Goal: Information Seeking & Learning: Learn about a topic

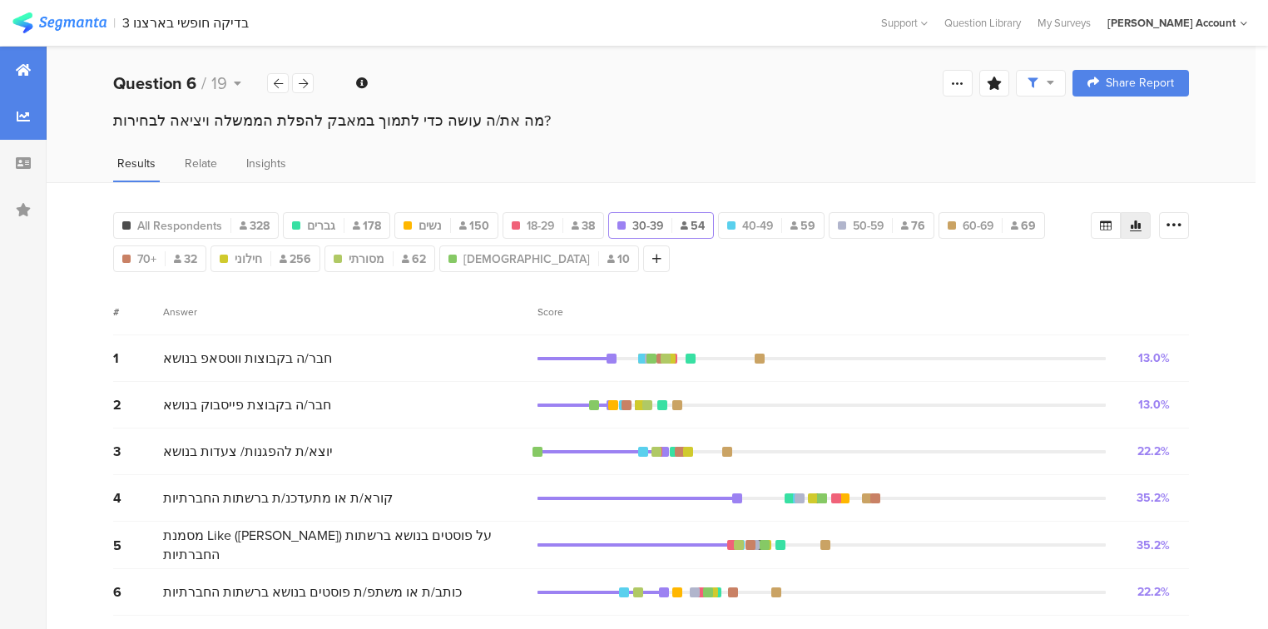
click at [12, 67] on div at bounding box center [23, 70] width 47 height 47
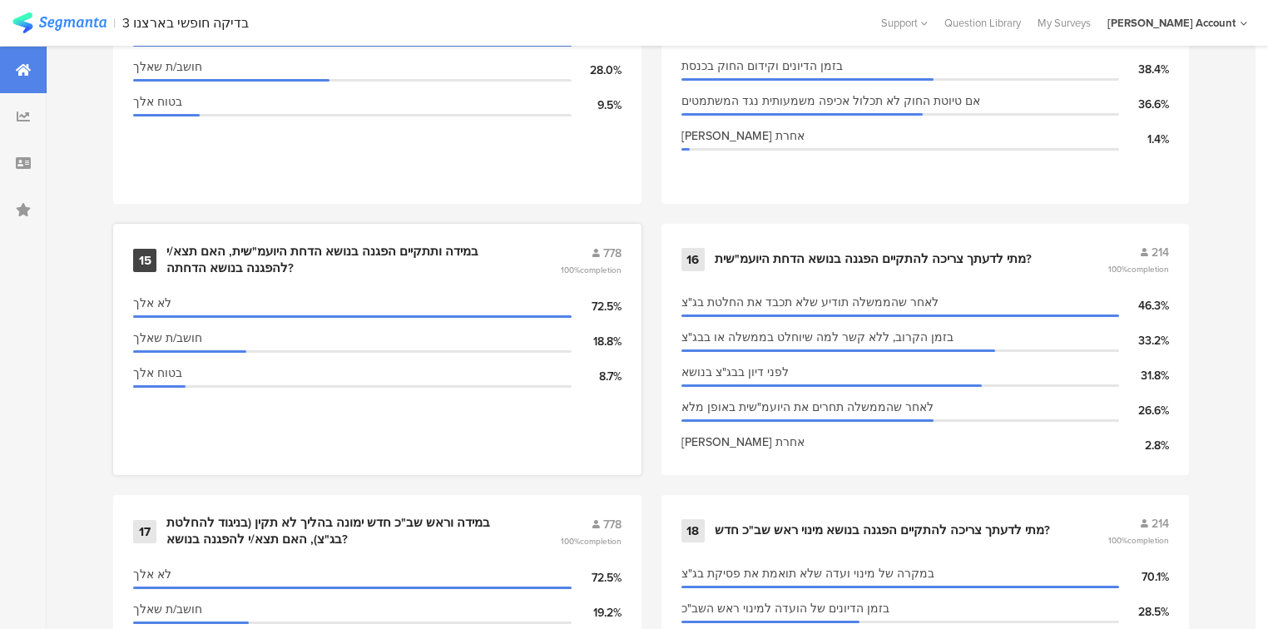
scroll to position [2428, 0]
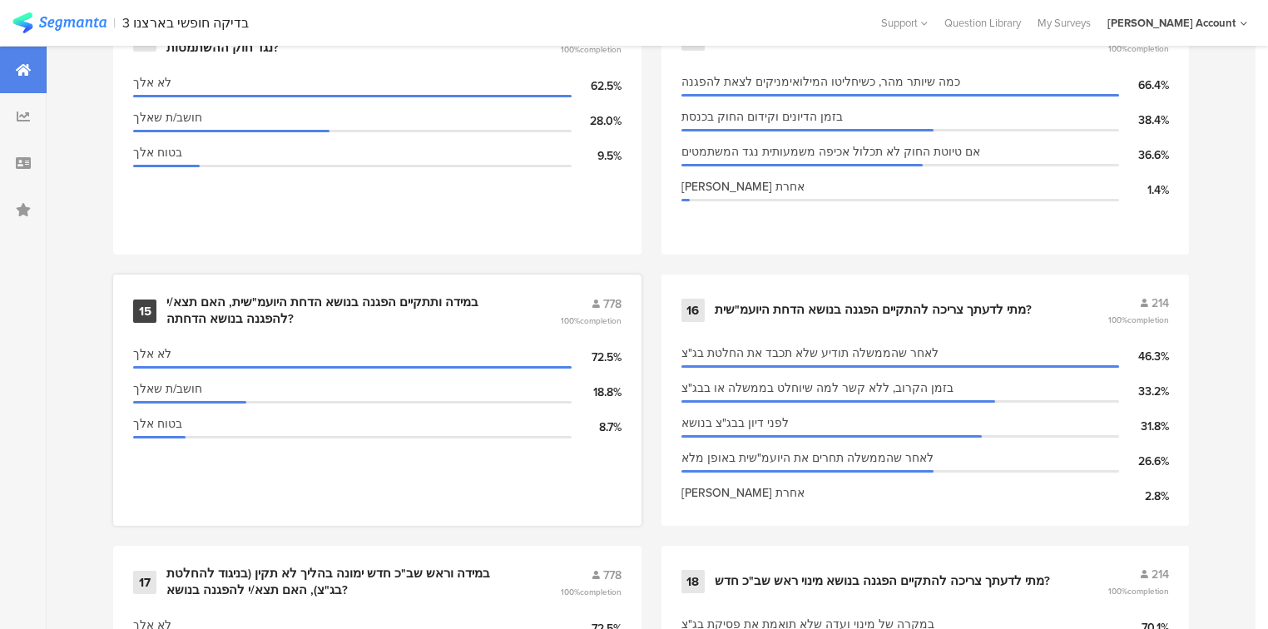
click at [499, 415] on div "בטוח אלך" at bounding box center [352, 423] width 439 height 17
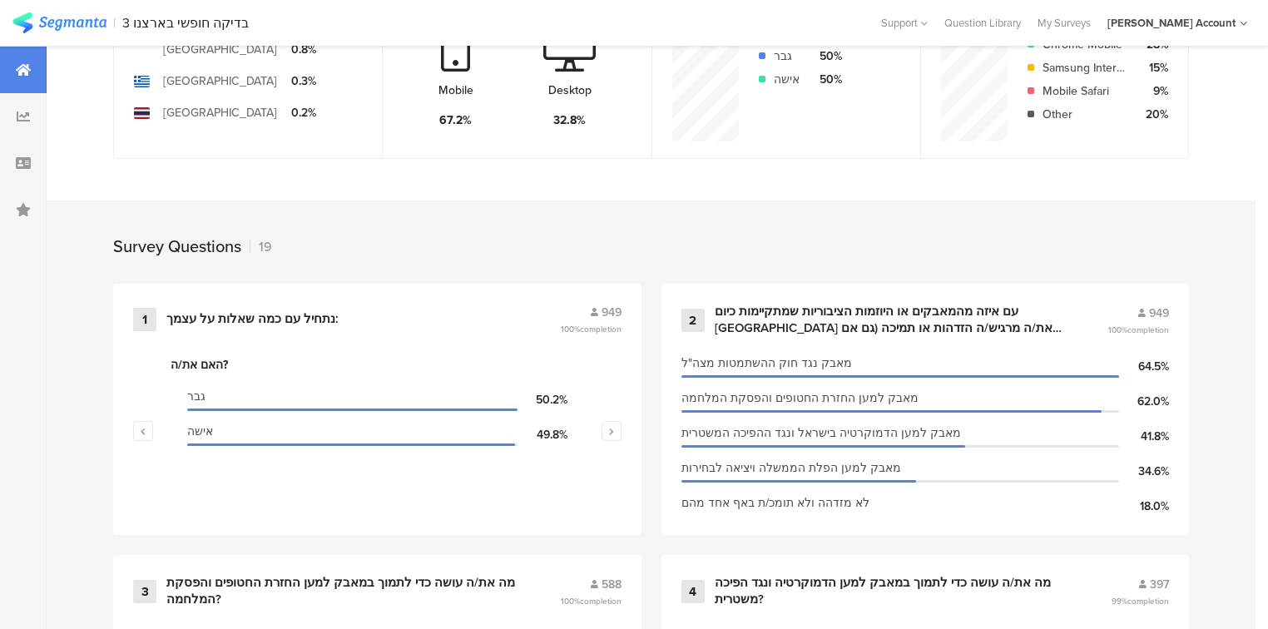
scroll to position [563, 0]
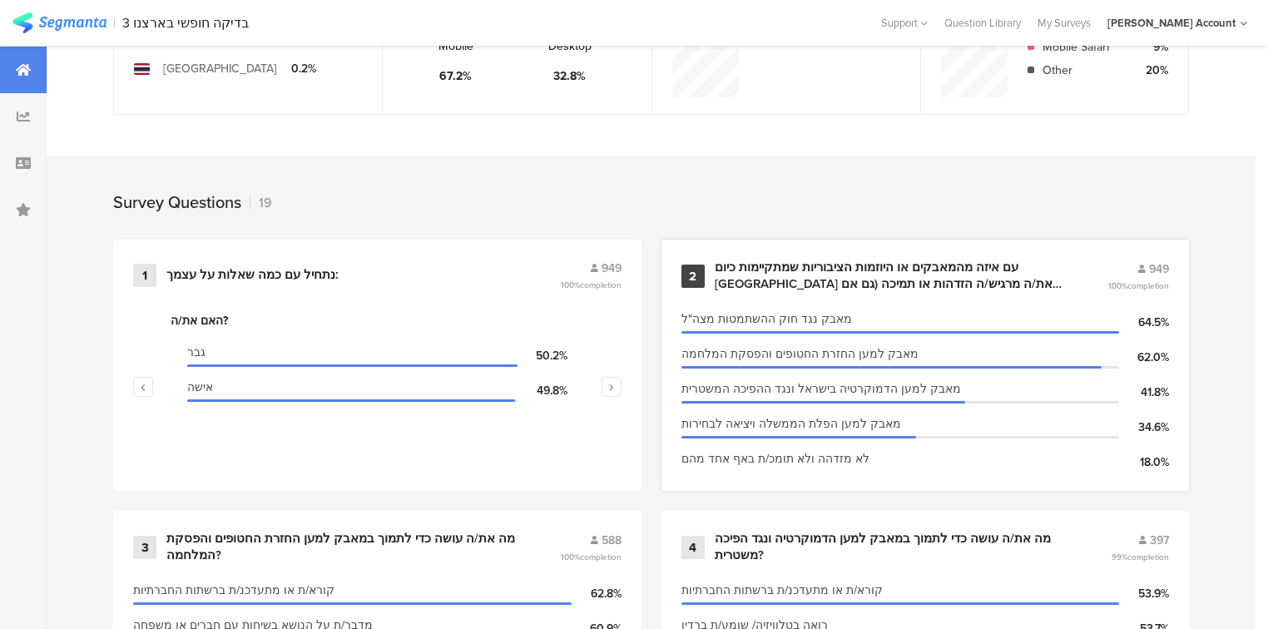
click at [792, 269] on div "עם איזה מהמאבקים או היוזמות הציבוריות שמתקיימות כיום בישראל את/ה מרגיש/ה הזדהות…" at bounding box center [892, 276] width 354 height 32
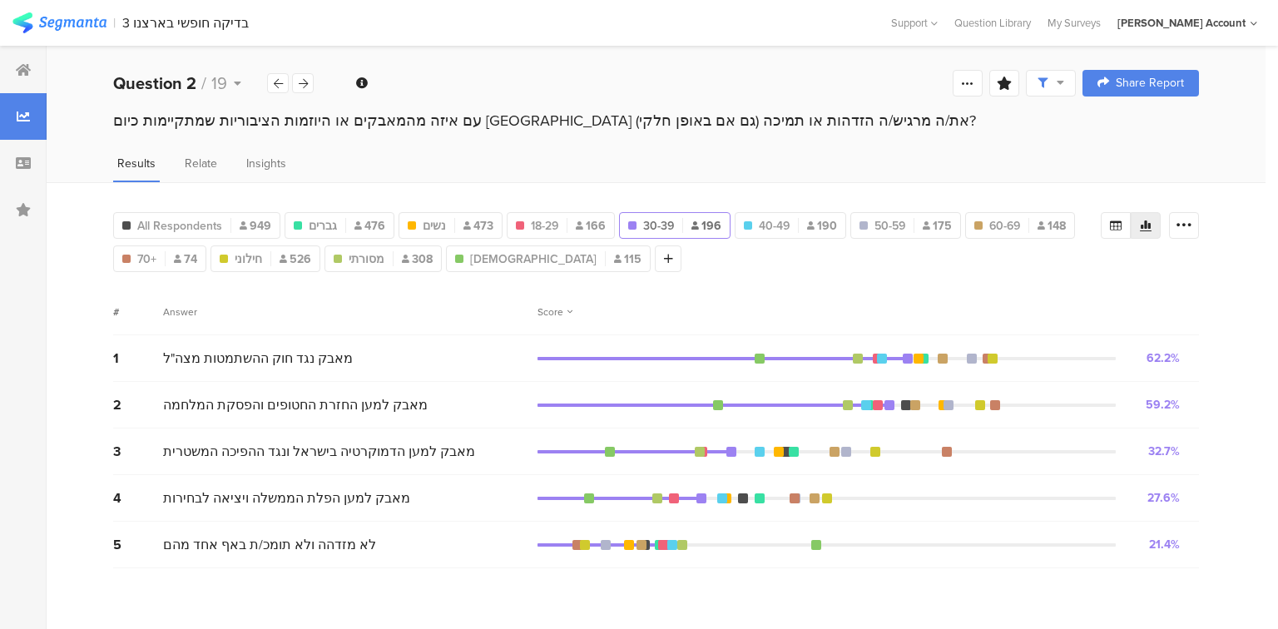
click at [563, 310] on div "Score" at bounding box center [555, 312] width 35 height 15
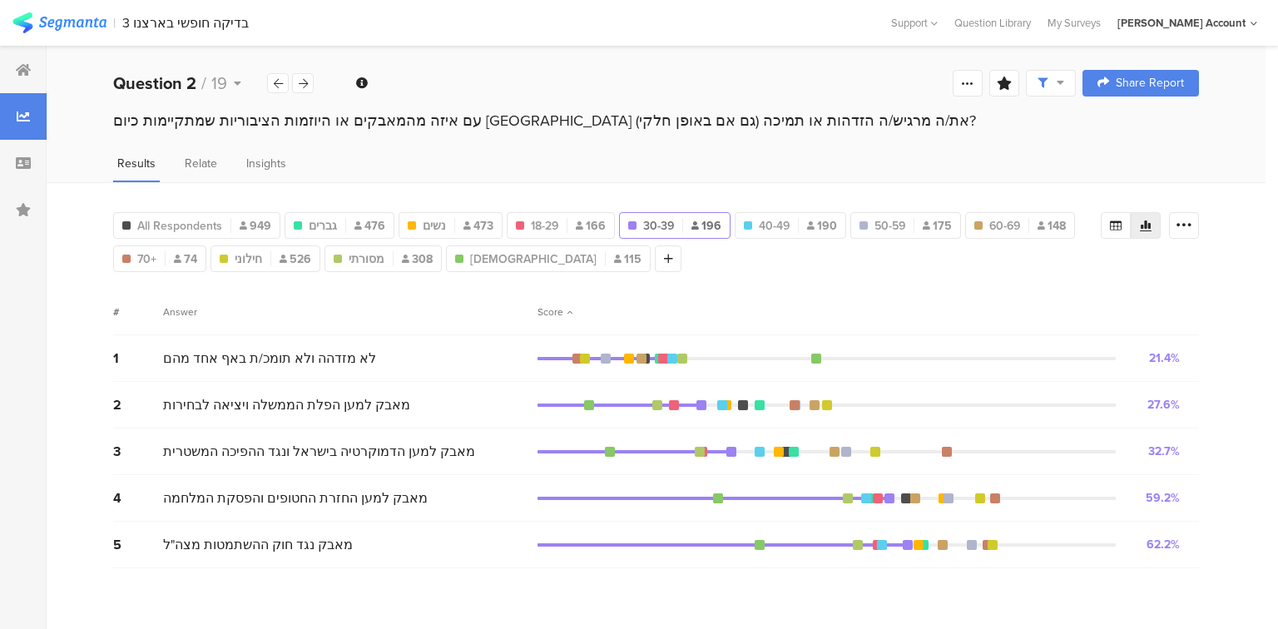
click at [553, 310] on div "Score" at bounding box center [555, 312] width 35 height 15
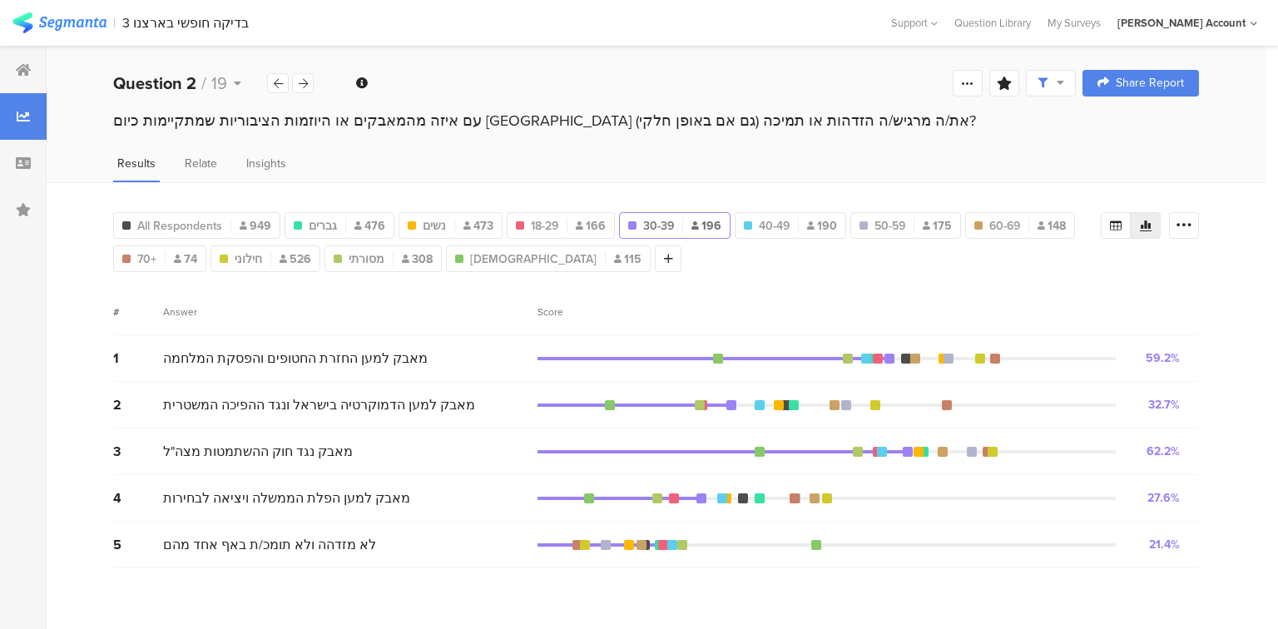
click at [266, 453] on span "מאבק נגד חוק ההשתמטות מצה"ל" at bounding box center [258, 451] width 190 height 19
click at [284, 356] on span "מאבק למען החזרת החטופים והפסקת המלחמה" at bounding box center [295, 358] width 265 height 19
click at [292, 459] on div "3 מאבק נגד חוק ההשתמטות מצה"ל 62.2% 122 votes" at bounding box center [656, 452] width 1086 height 47
click at [293, 335] on div "1 מאבק למען החזרת החטופים והפסקת המלחמה 59.2% 116 votes" at bounding box center [656, 358] width 1086 height 47
click at [318, 458] on span "מאבק נגד חוק ההשתמטות מצה"ל" at bounding box center [258, 451] width 190 height 19
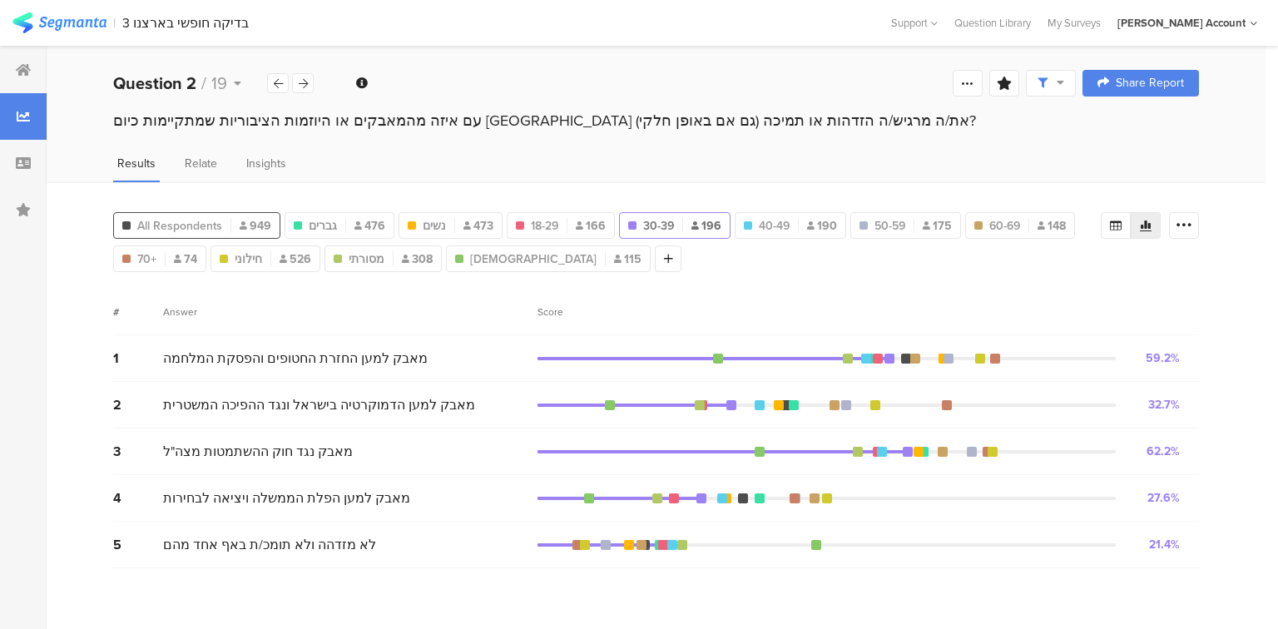
click at [210, 226] on span "All Respondents" at bounding box center [179, 225] width 85 height 17
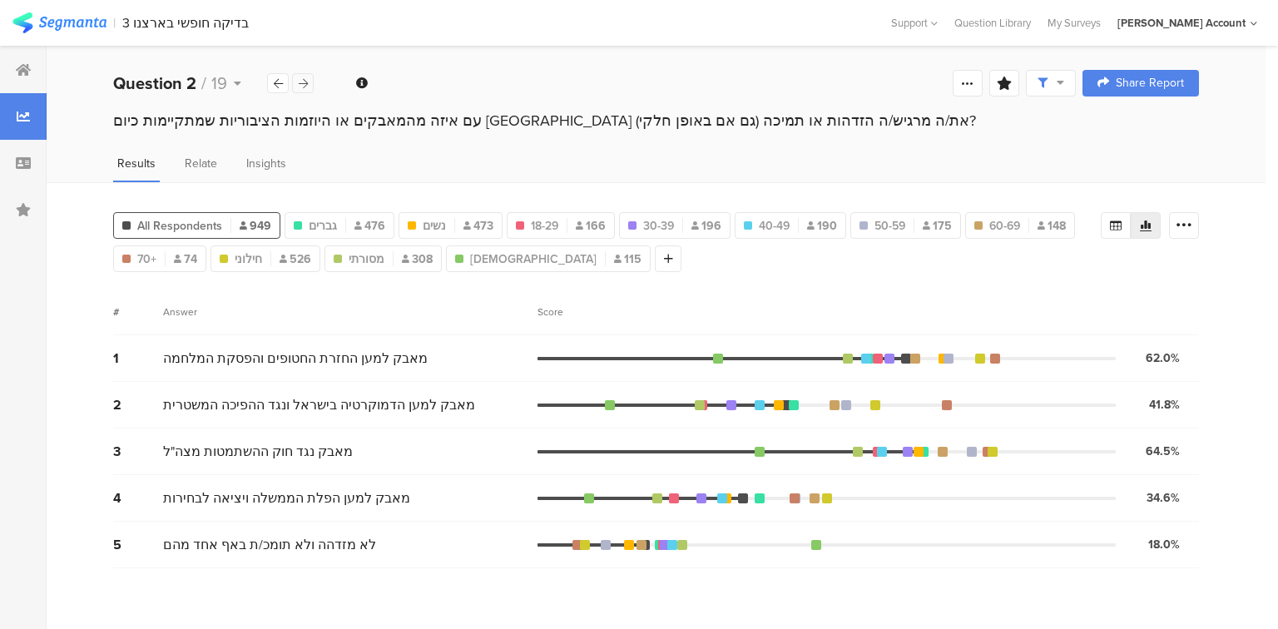
click at [300, 86] on icon at bounding box center [303, 83] width 9 height 11
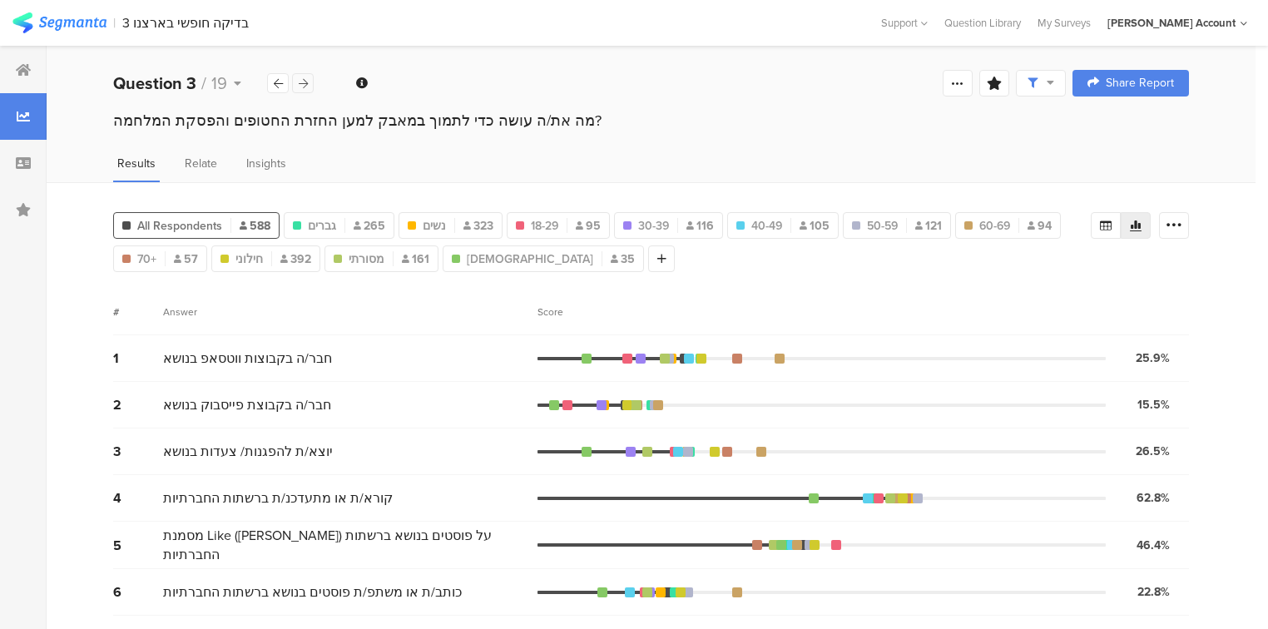
click at [300, 86] on icon at bounding box center [303, 83] width 9 height 11
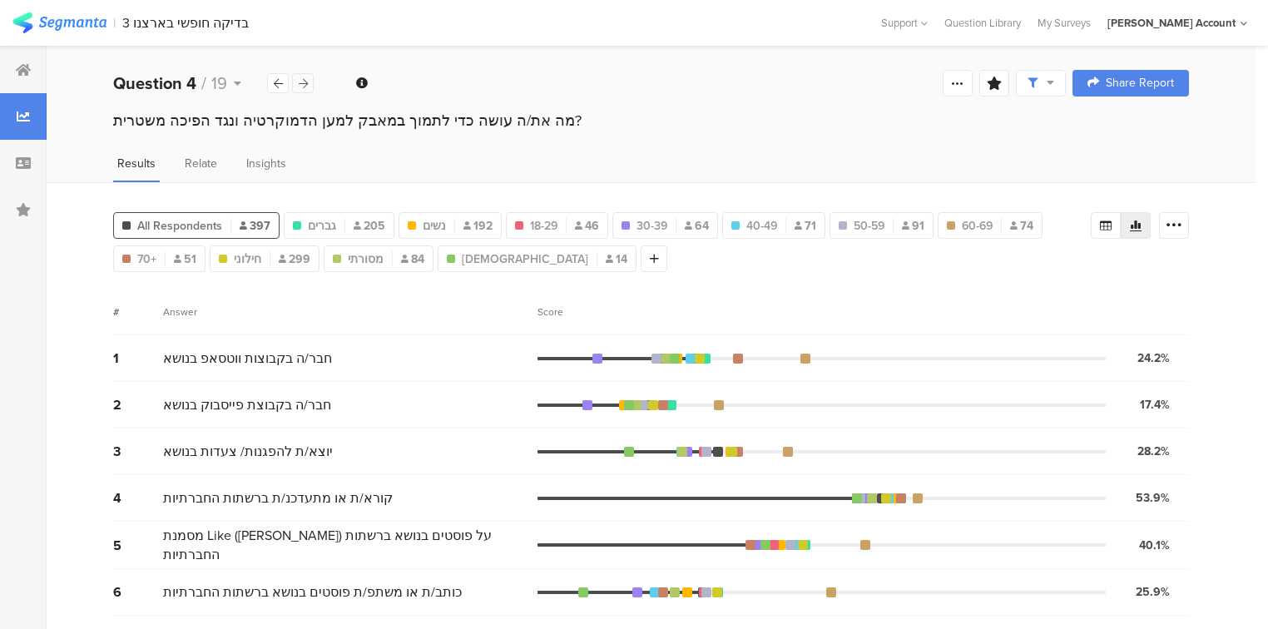
click at [300, 86] on icon at bounding box center [303, 83] width 9 height 11
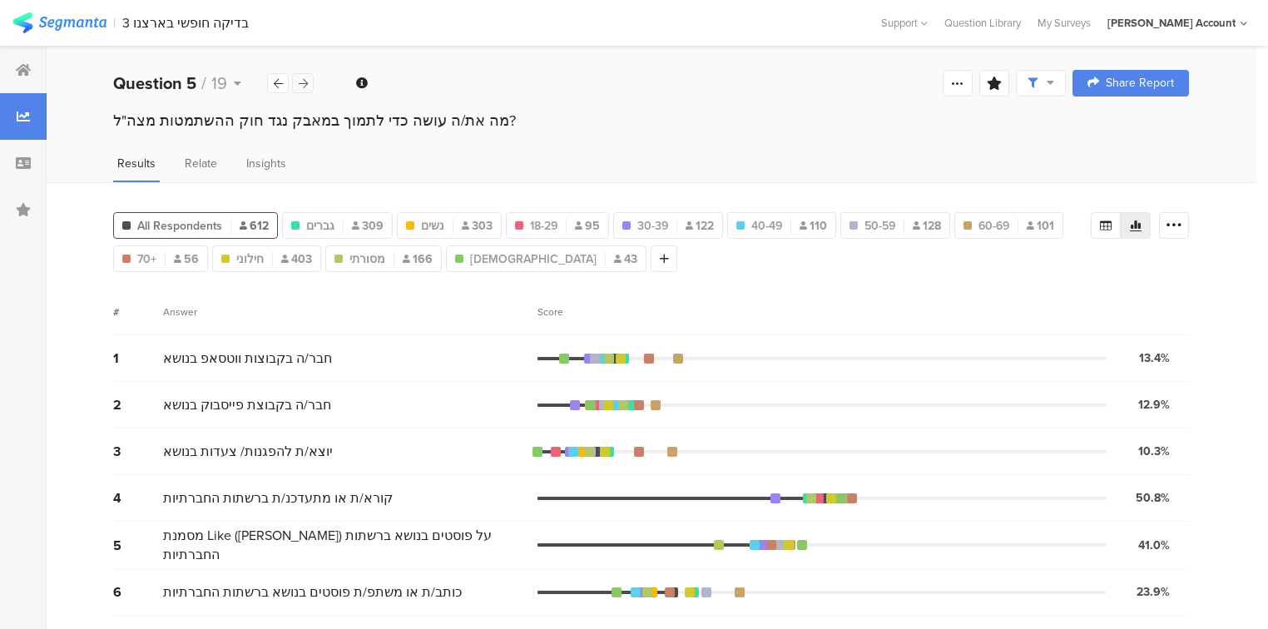
click at [300, 86] on icon at bounding box center [303, 83] width 9 height 11
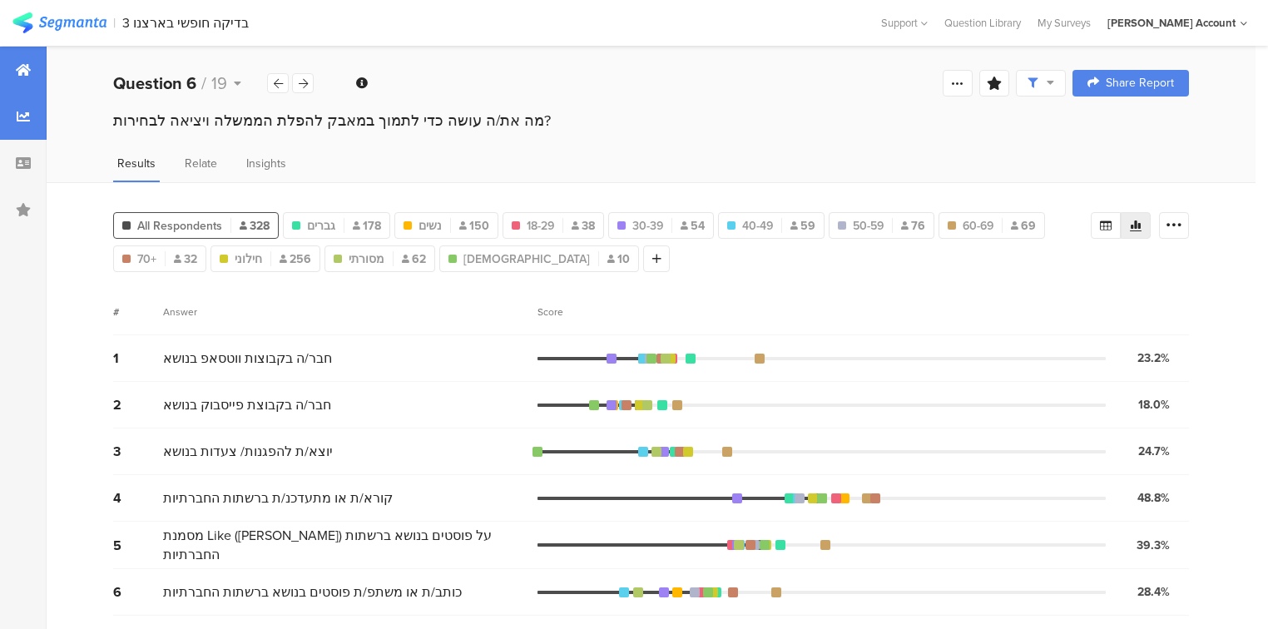
click at [23, 65] on icon at bounding box center [23, 69] width 15 height 13
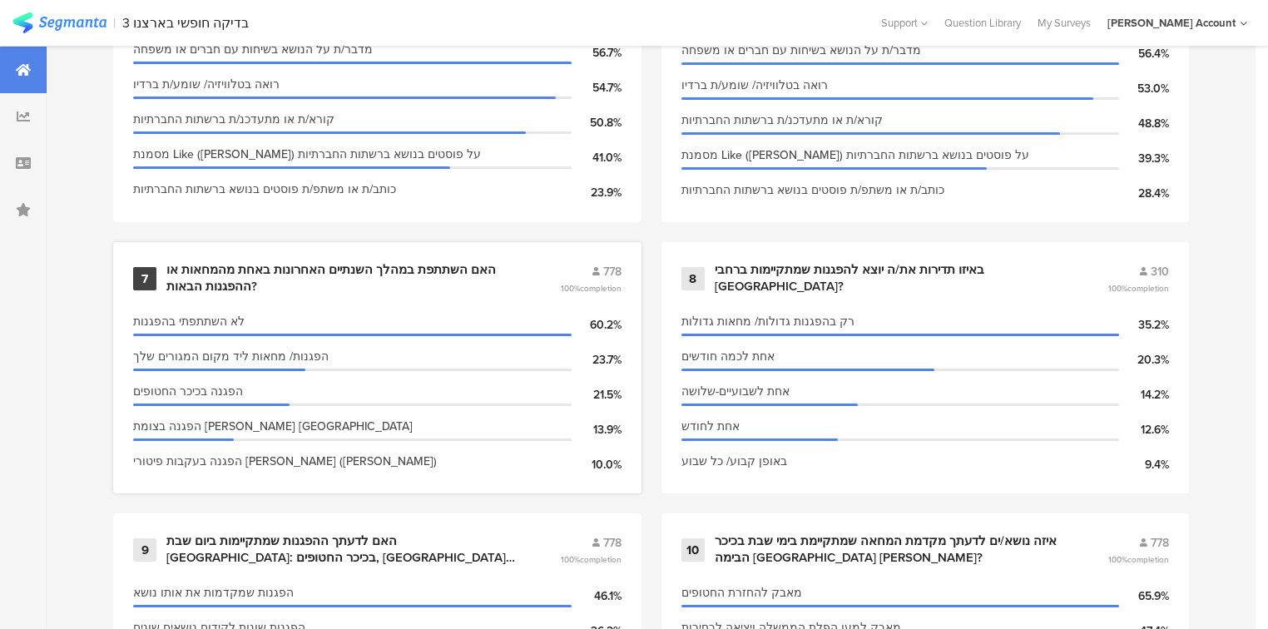
scroll to position [1465, 0]
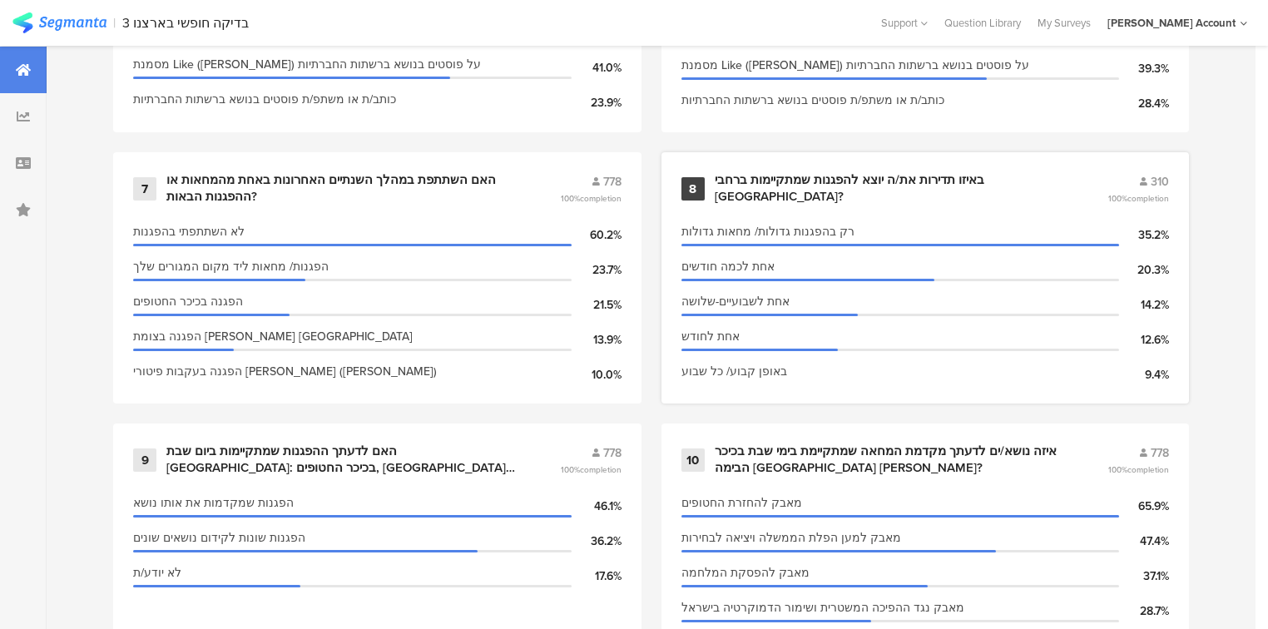
click at [741, 180] on div "באיזו תדירות את/ה יוצא להפגנות שמתקיימות ברחבי הארץ?" at bounding box center [892, 188] width 354 height 32
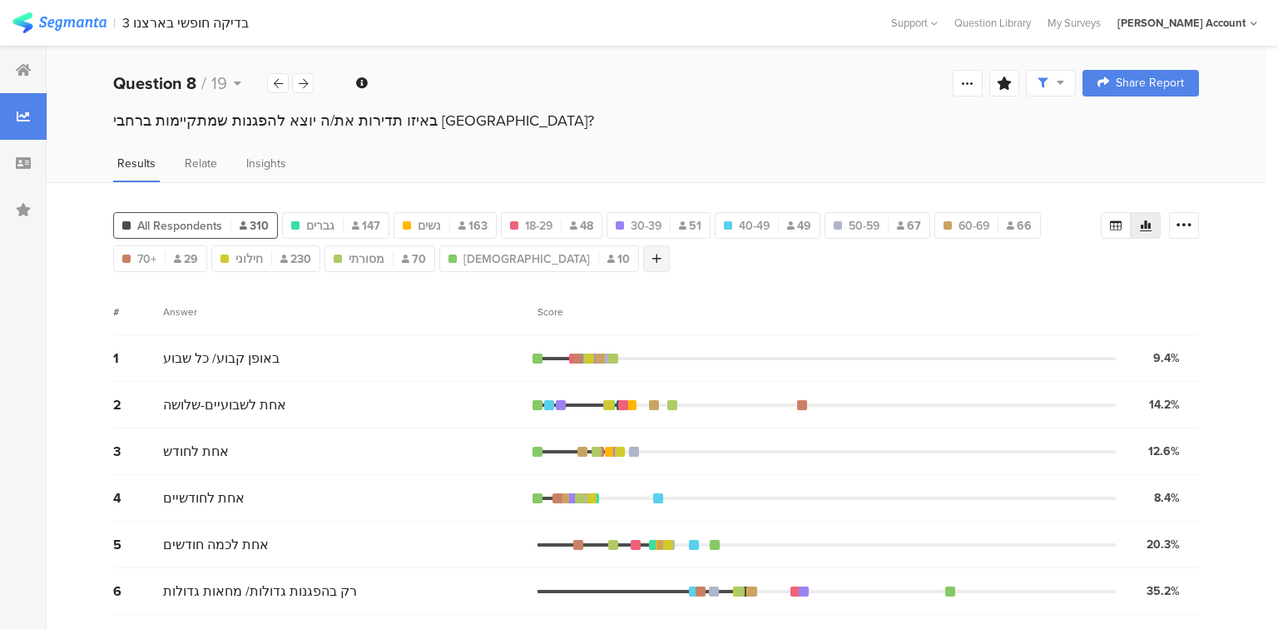
click at [643, 254] on div at bounding box center [656, 259] width 27 height 27
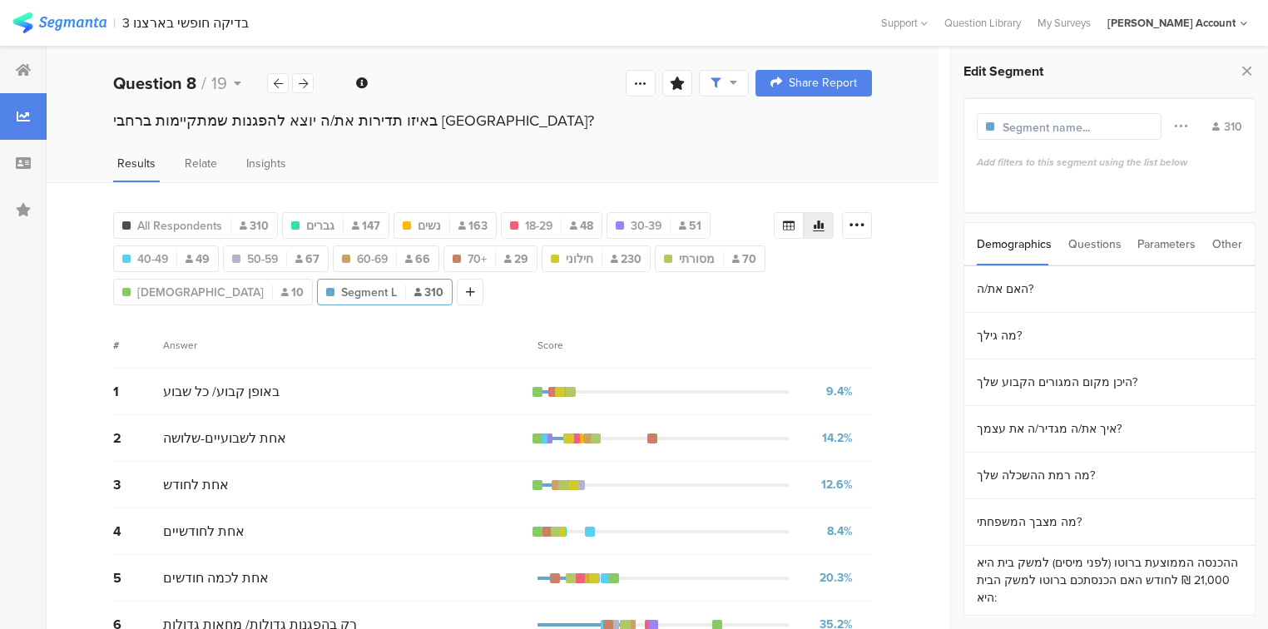
click at [1099, 240] on div "Questions" at bounding box center [1095, 244] width 53 height 42
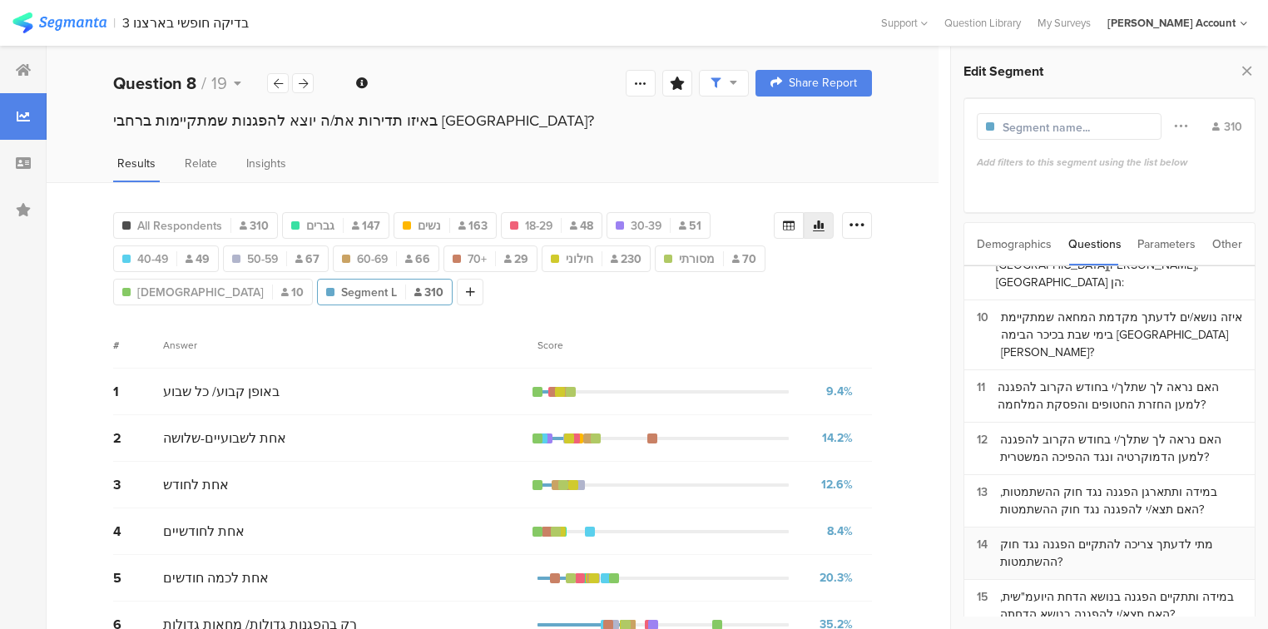
scroll to position [533, 0]
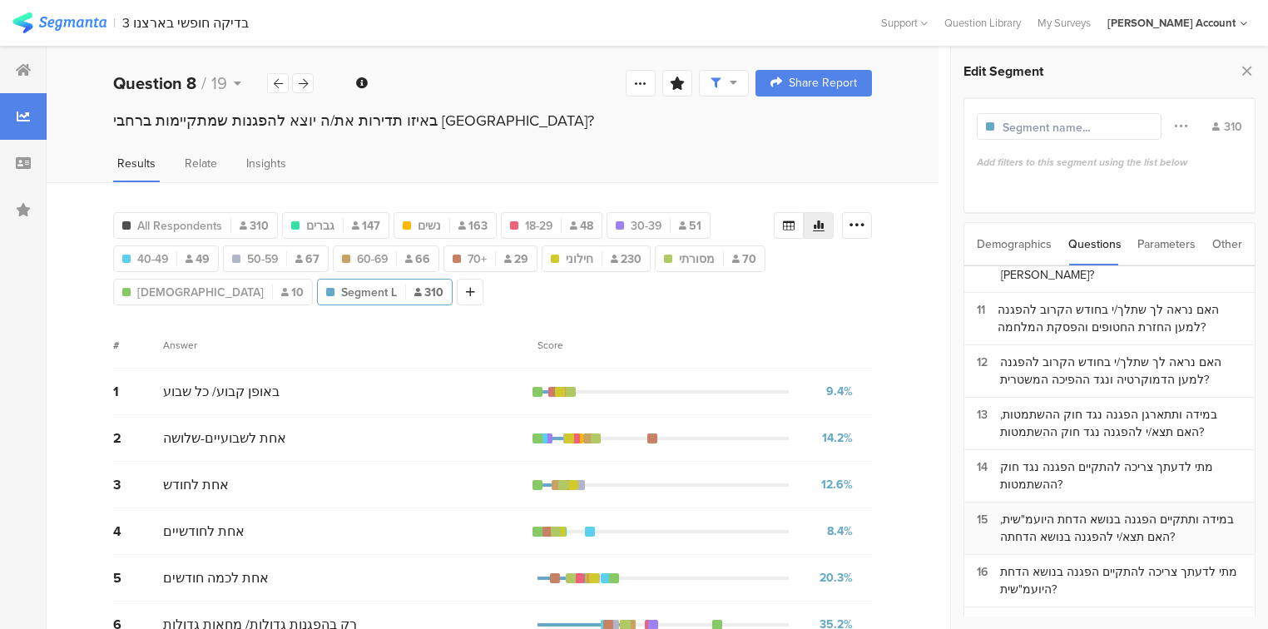
click at [1025, 511] on div "במידה ותתקיים הפגנה בנושא הדחת היועמ"שית, האם תצא/י להפגנה בנושא הדחתה?" at bounding box center [1121, 528] width 242 height 35
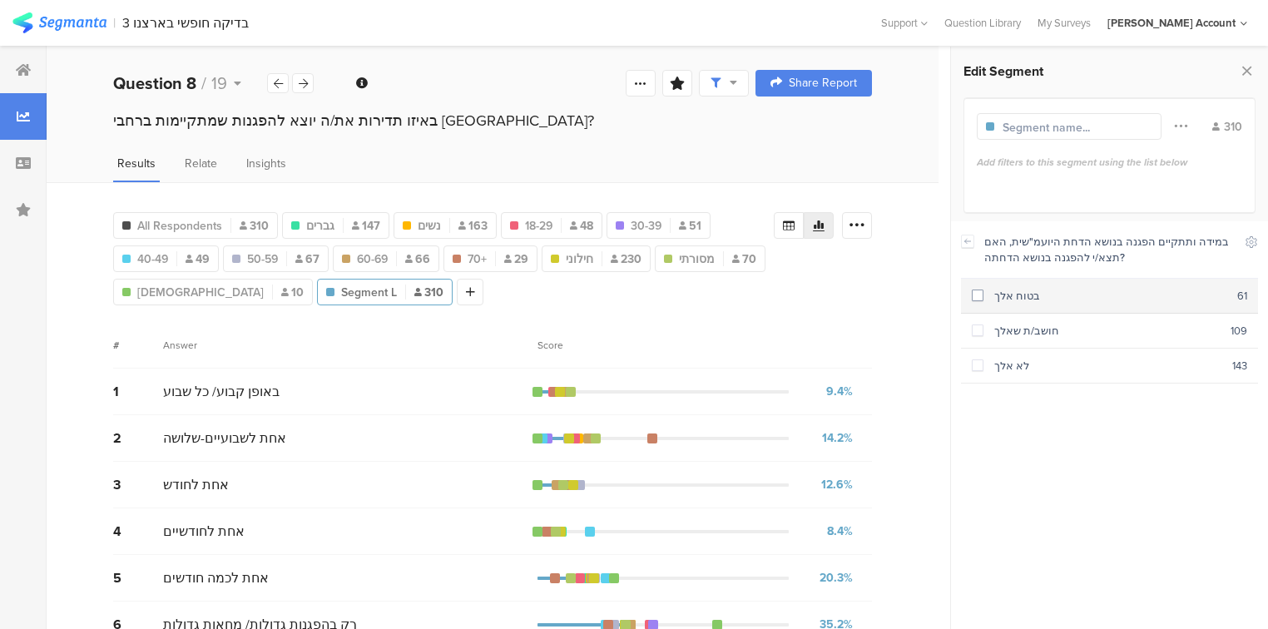
click at [995, 298] on div "בטוח אלך" at bounding box center [1111, 296] width 254 height 16
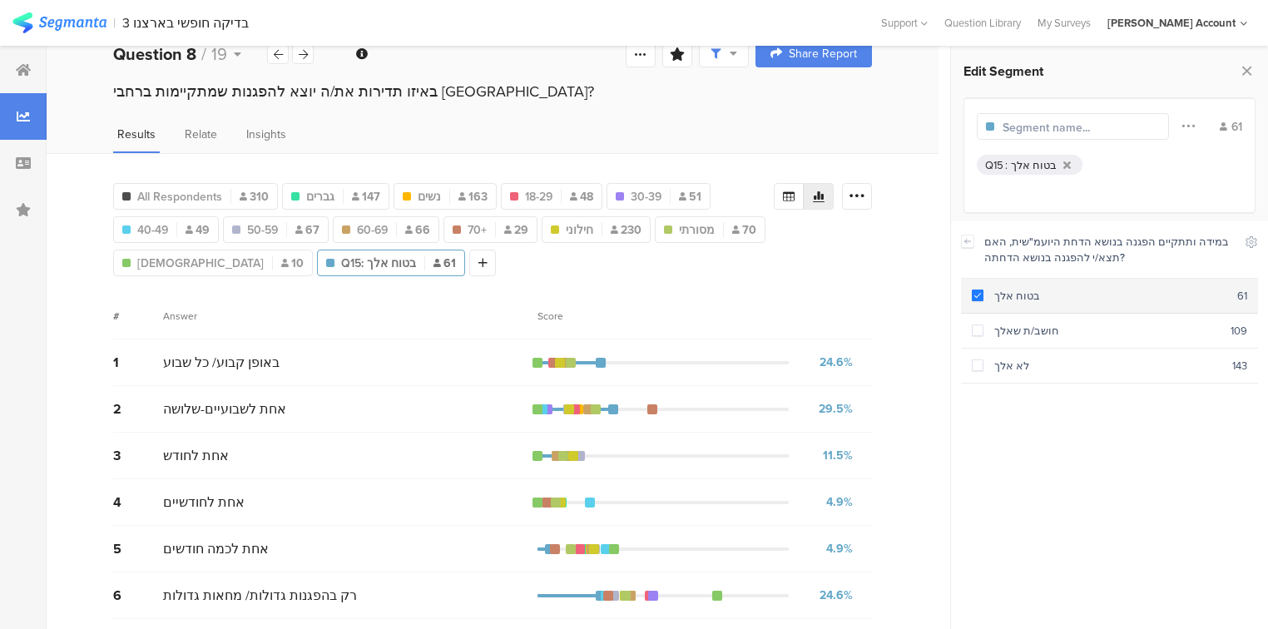
click at [973, 300] on span at bounding box center [978, 296] width 12 height 12
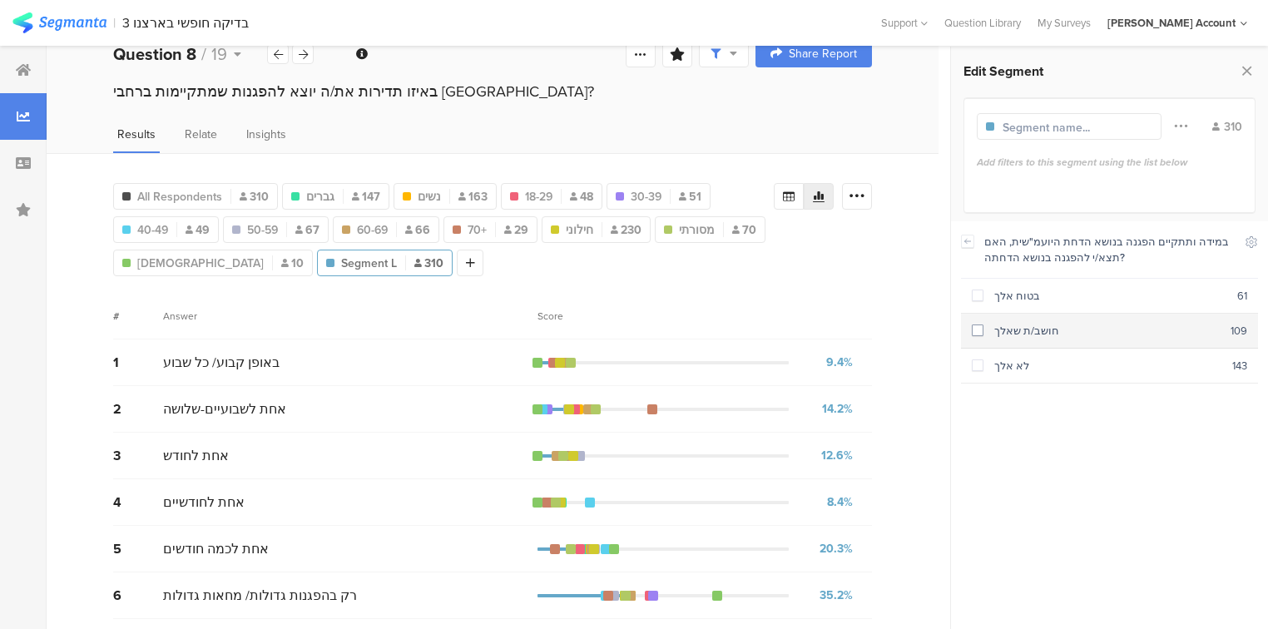
click at [976, 332] on span at bounding box center [978, 331] width 12 height 12
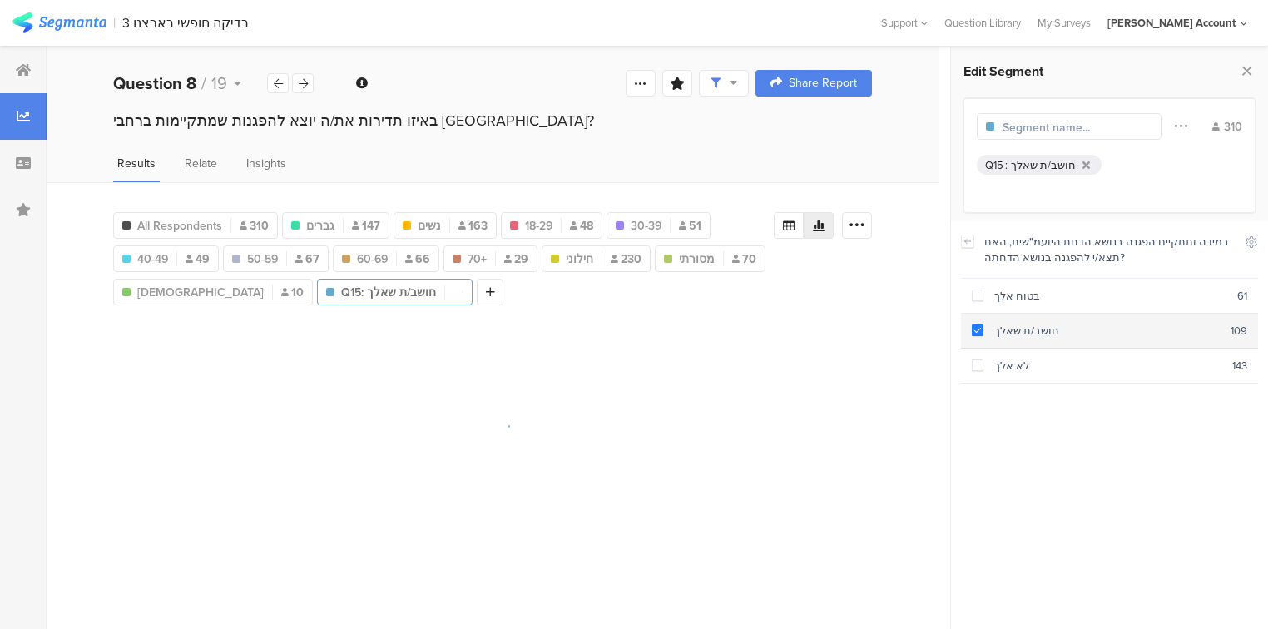
scroll to position [0, 0]
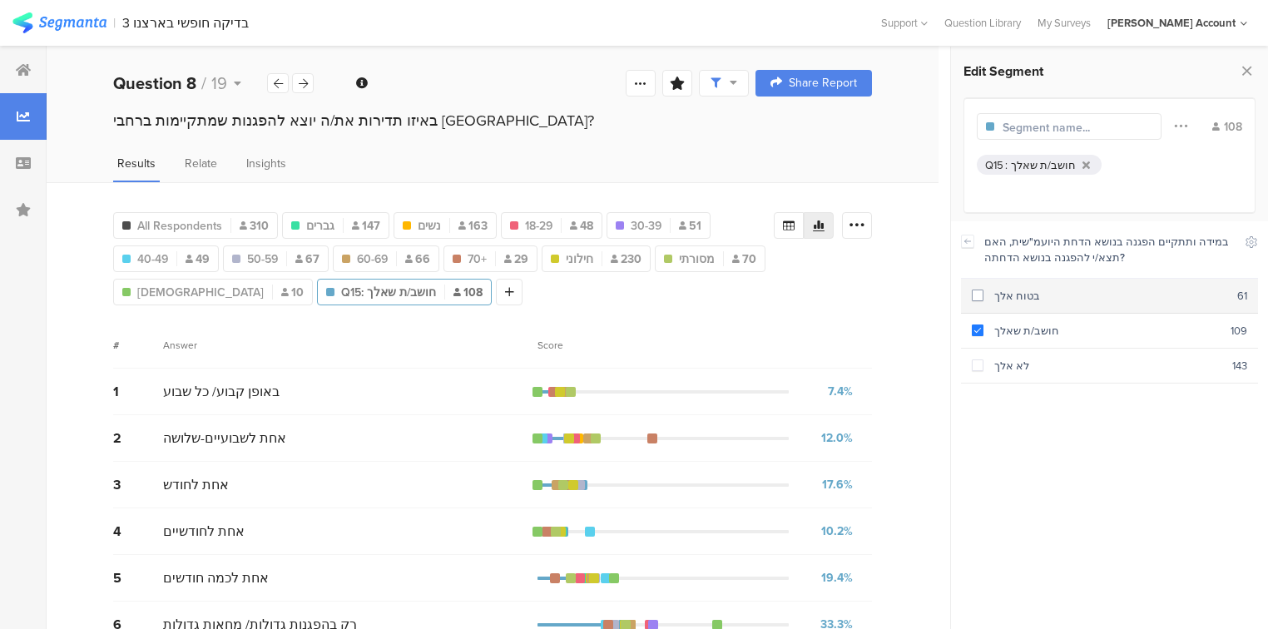
click at [972, 296] on span at bounding box center [978, 296] width 12 height 12
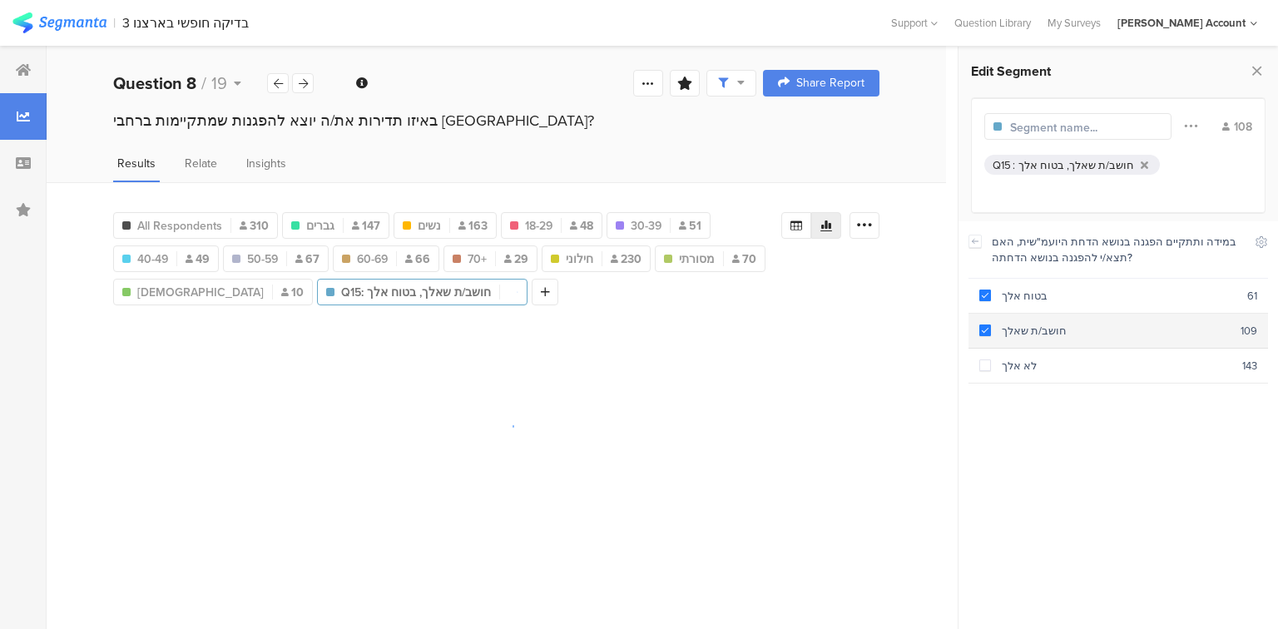
click at [978, 325] on section "חושב/ת שאלך 109" at bounding box center [1119, 331] width 300 height 35
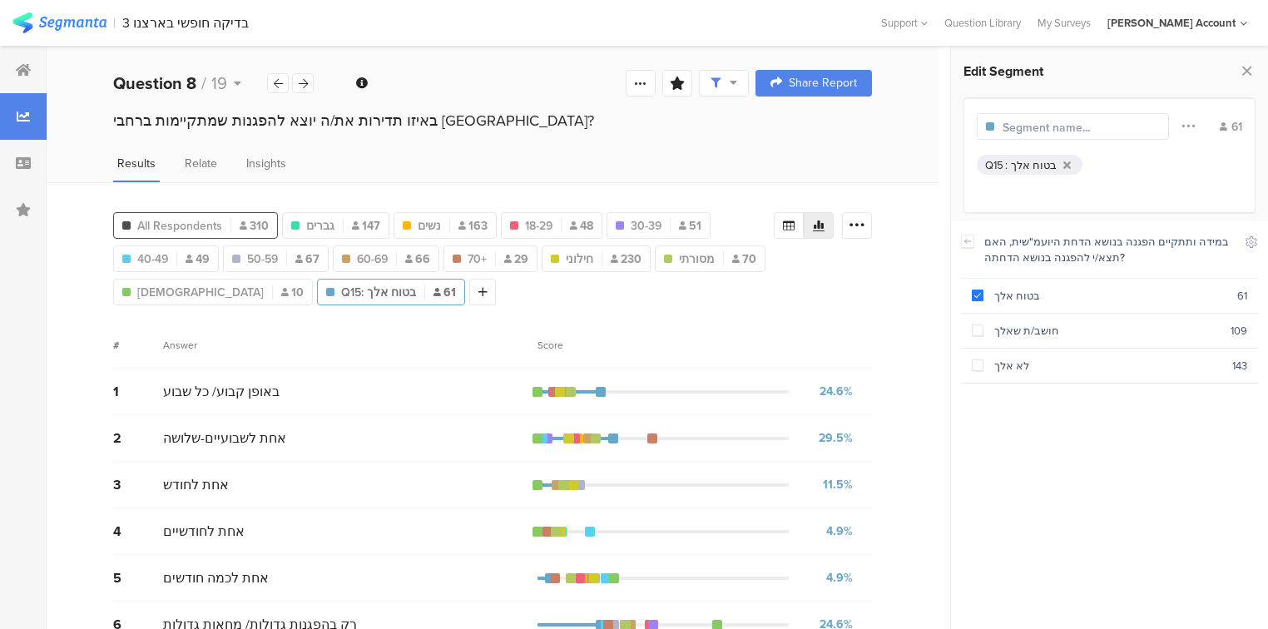
click at [145, 224] on span "All Respondents" at bounding box center [179, 225] width 85 height 17
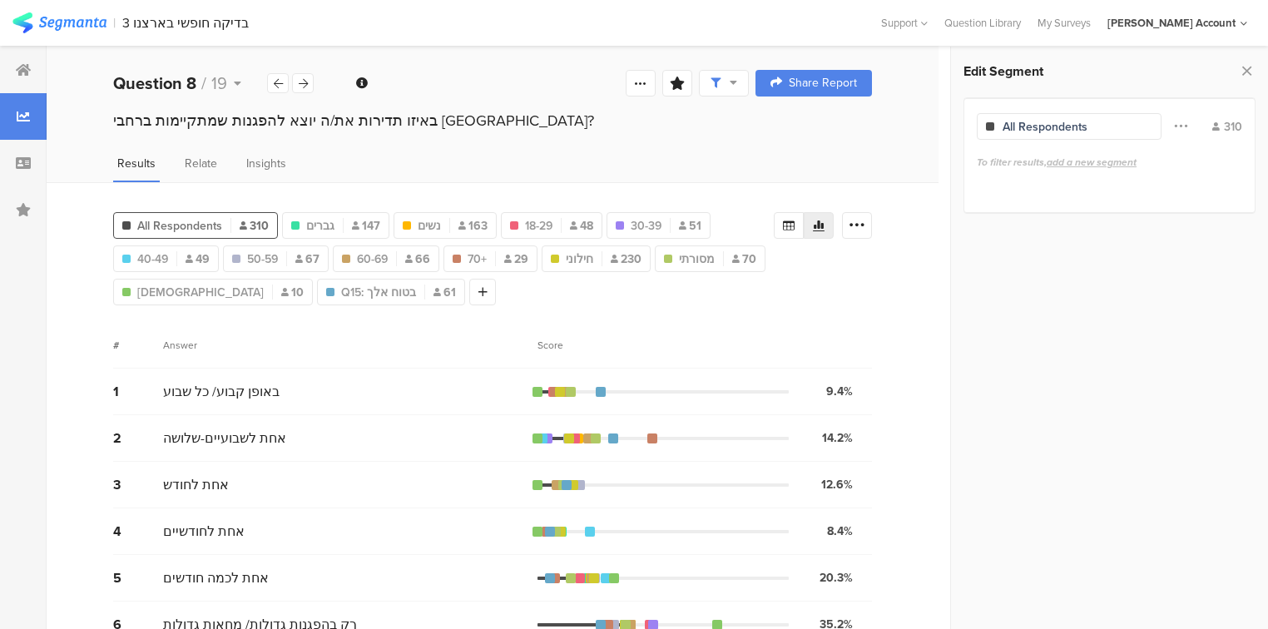
click at [839, 433] on div "14.2%" at bounding box center [837, 437] width 31 height 17
drag, startPoint x: 12, startPoint y: 63, endPoint x: 25, endPoint y: 73, distance: 16.0
click at [12, 63] on div at bounding box center [23, 70] width 47 height 47
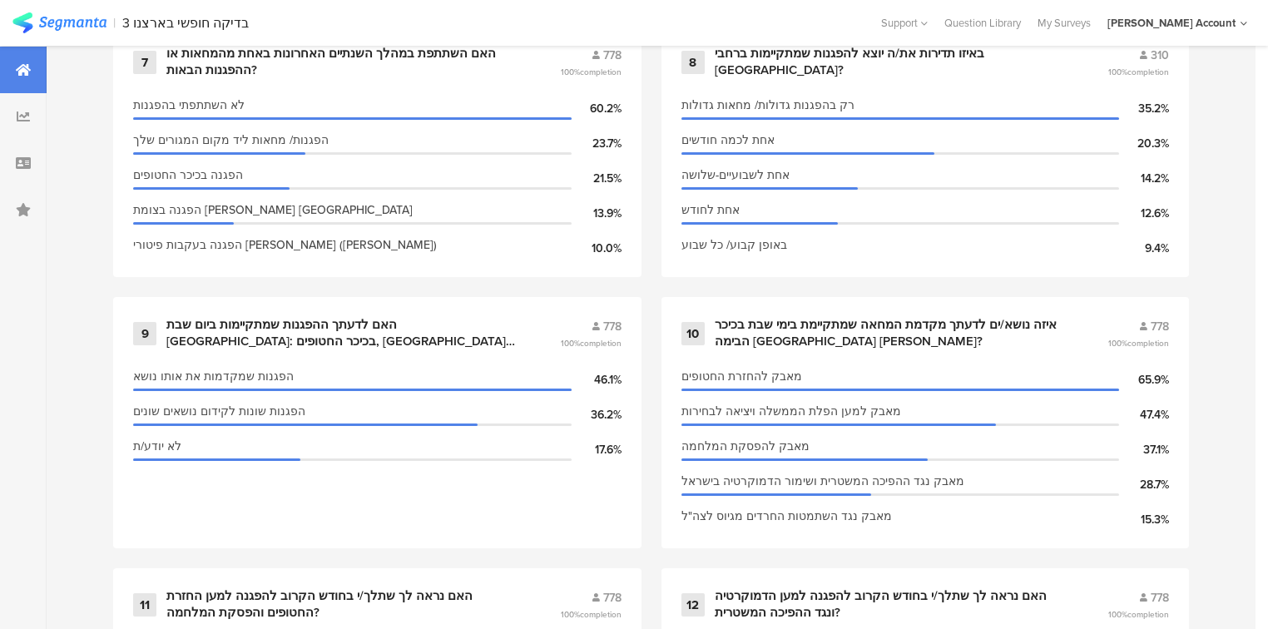
scroll to position [1665, 0]
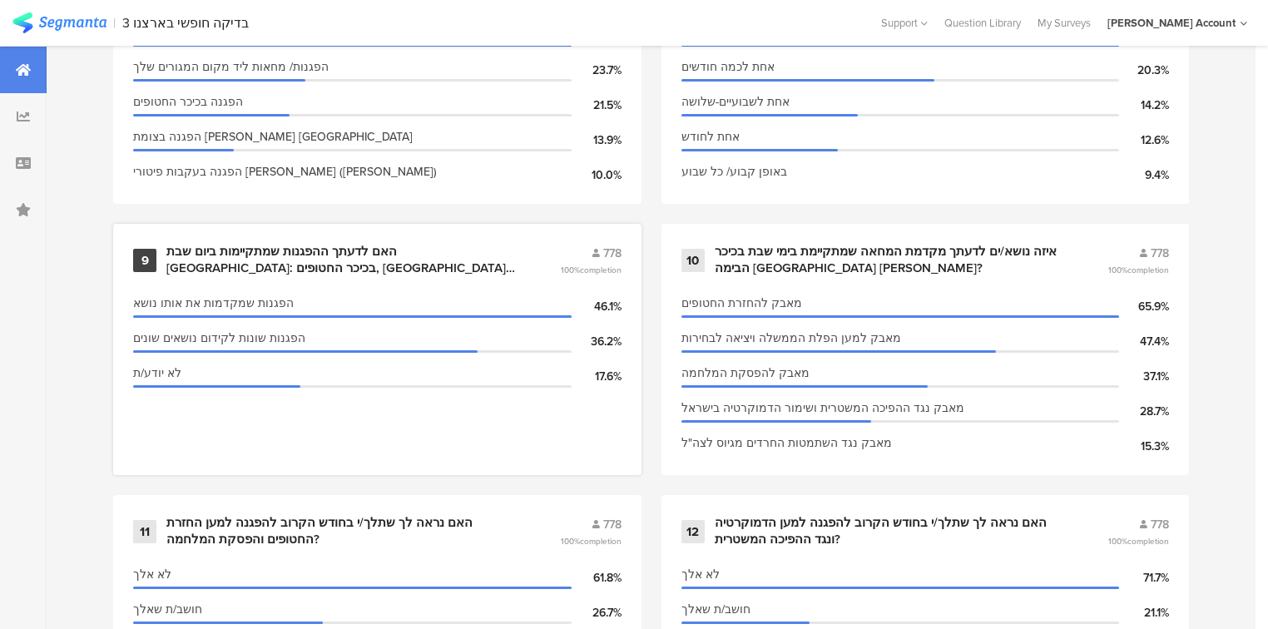
click at [245, 263] on div "האם לדעתך ההפגנות שמתקיימות ביום שבת בתל אביב: בכיכר החטופים, גשר בגין, צומת קפ…" at bounding box center [343, 260] width 354 height 32
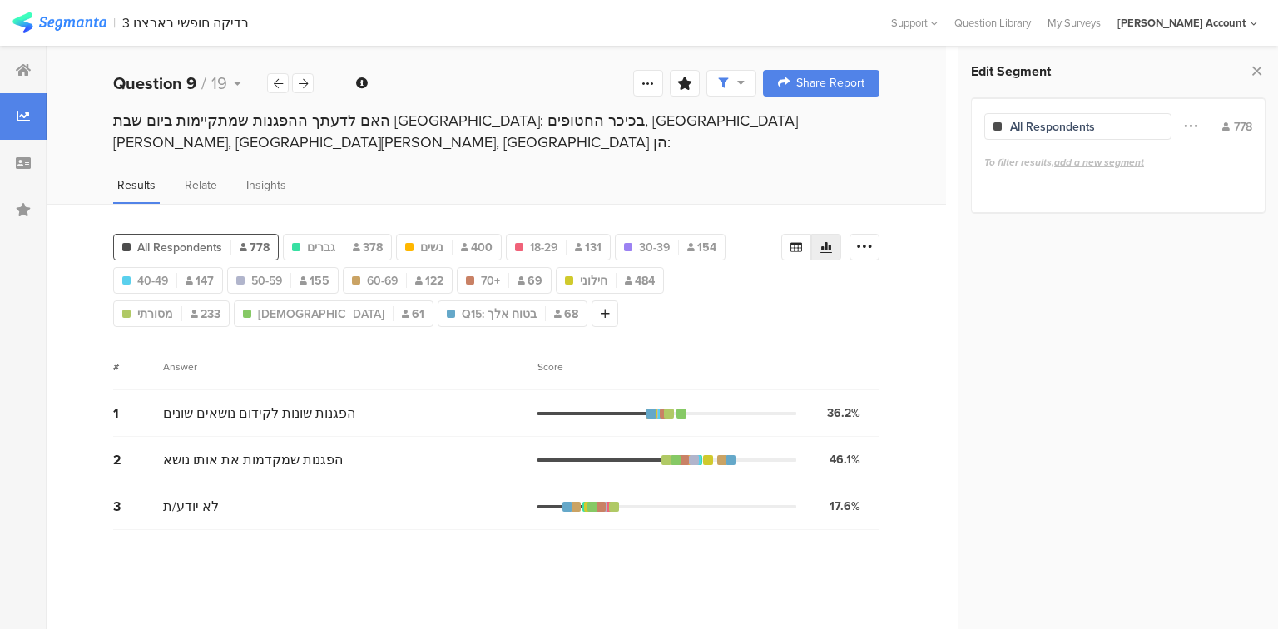
click at [169, 450] on span "הפגנות שמקדמות את אותו נושא" at bounding box center [253, 459] width 180 height 19
click at [307, 85] on icon at bounding box center [303, 83] width 9 height 11
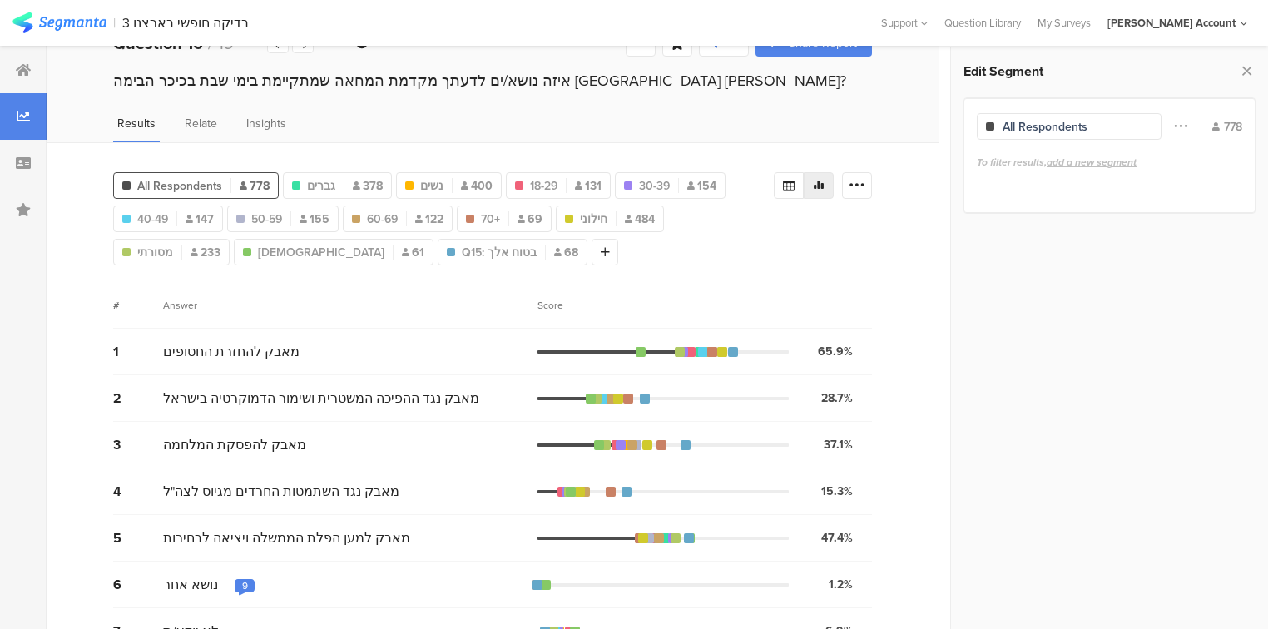
scroll to position [76, 0]
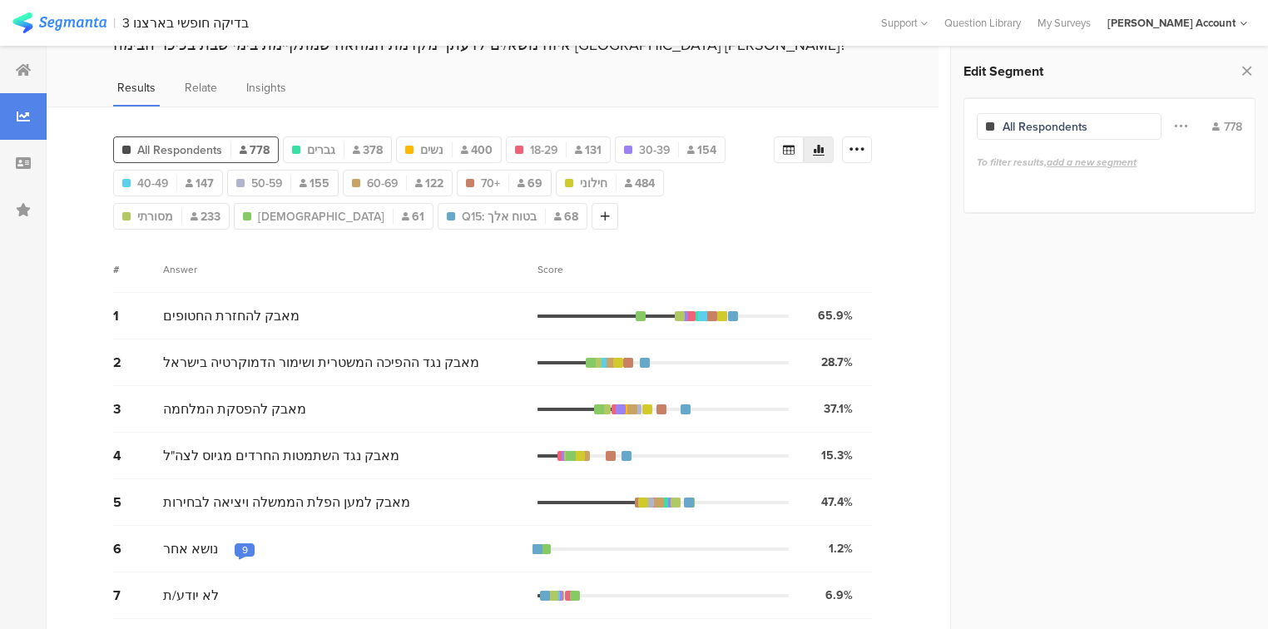
click at [555, 270] on div "Score" at bounding box center [555, 269] width 35 height 15
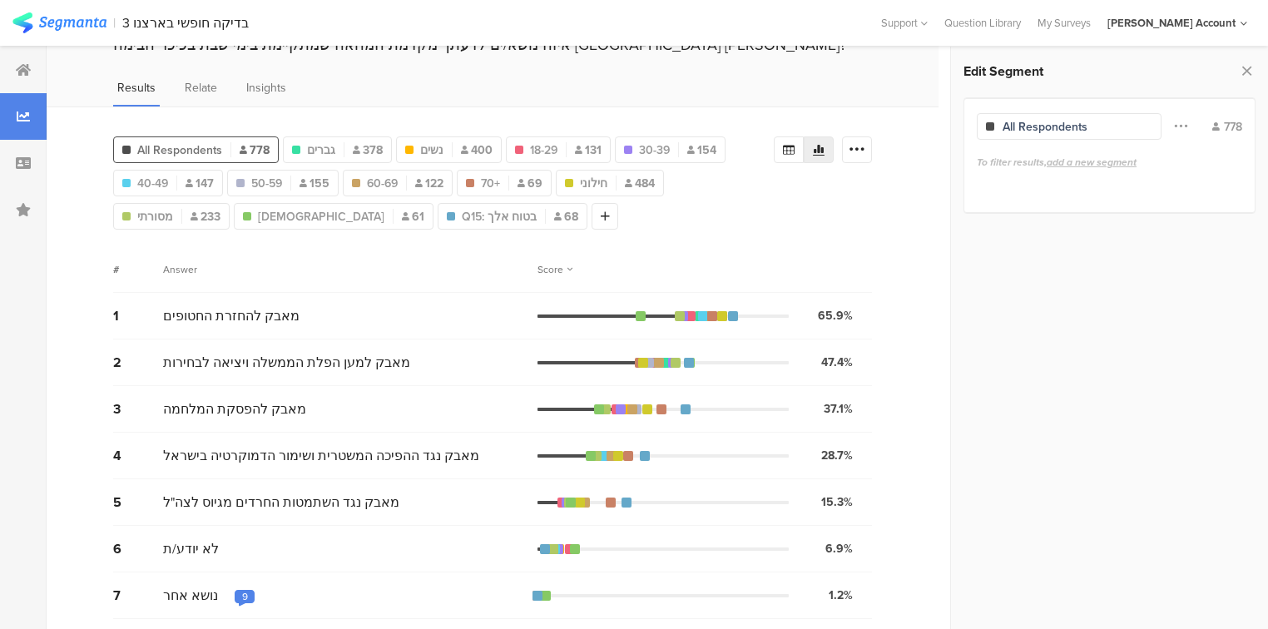
click at [831, 319] on div "65.9%" at bounding box center [835, 315] width 35 height 17
click at [834, 364] on div "47.4%" at bounding box center [837, 362] width 32 height 17
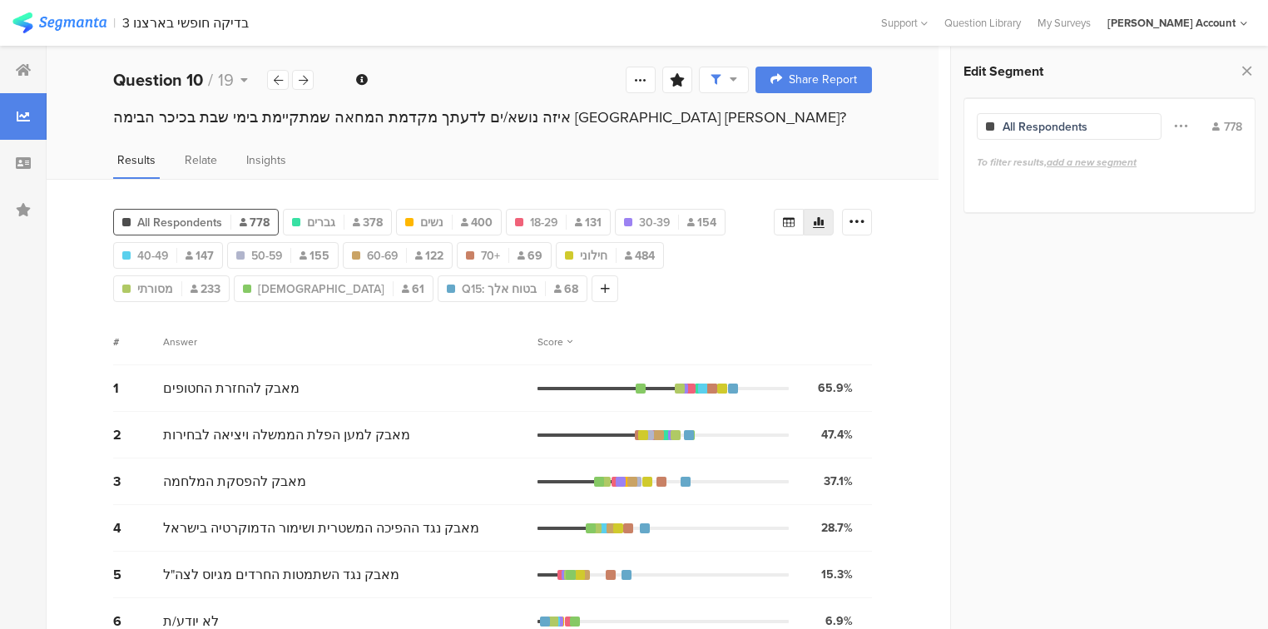
scroll to position [0, 0]
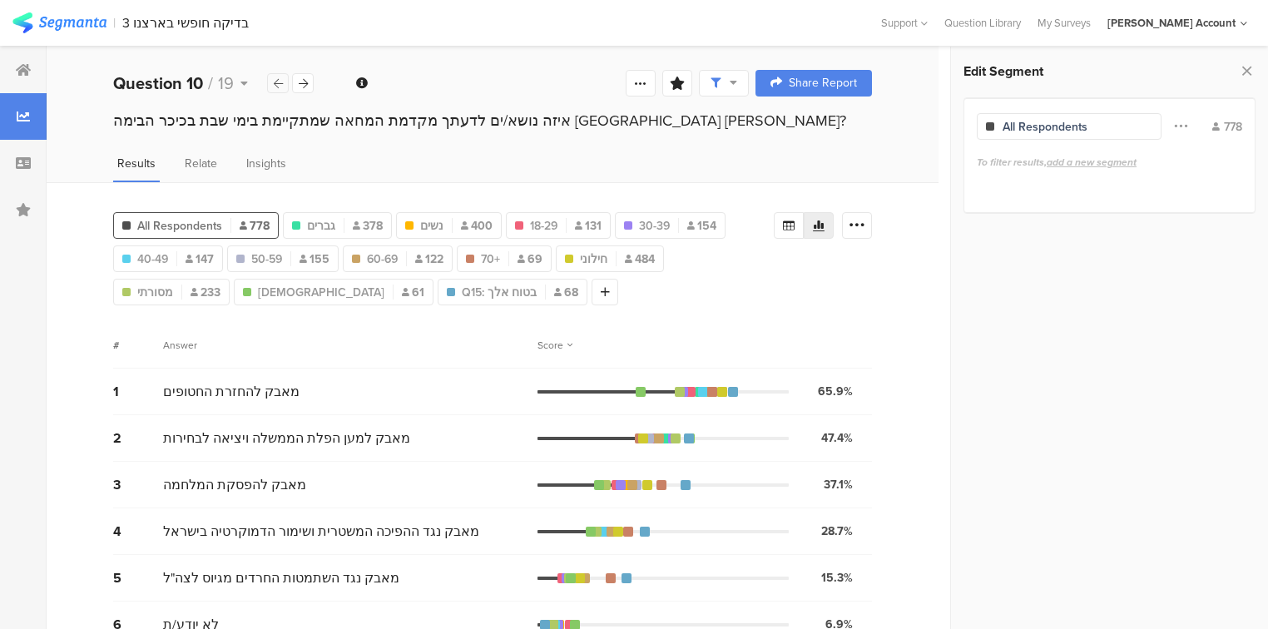
click at [274, 80] on icon at bounding box center [278, 83] width 9 height 11
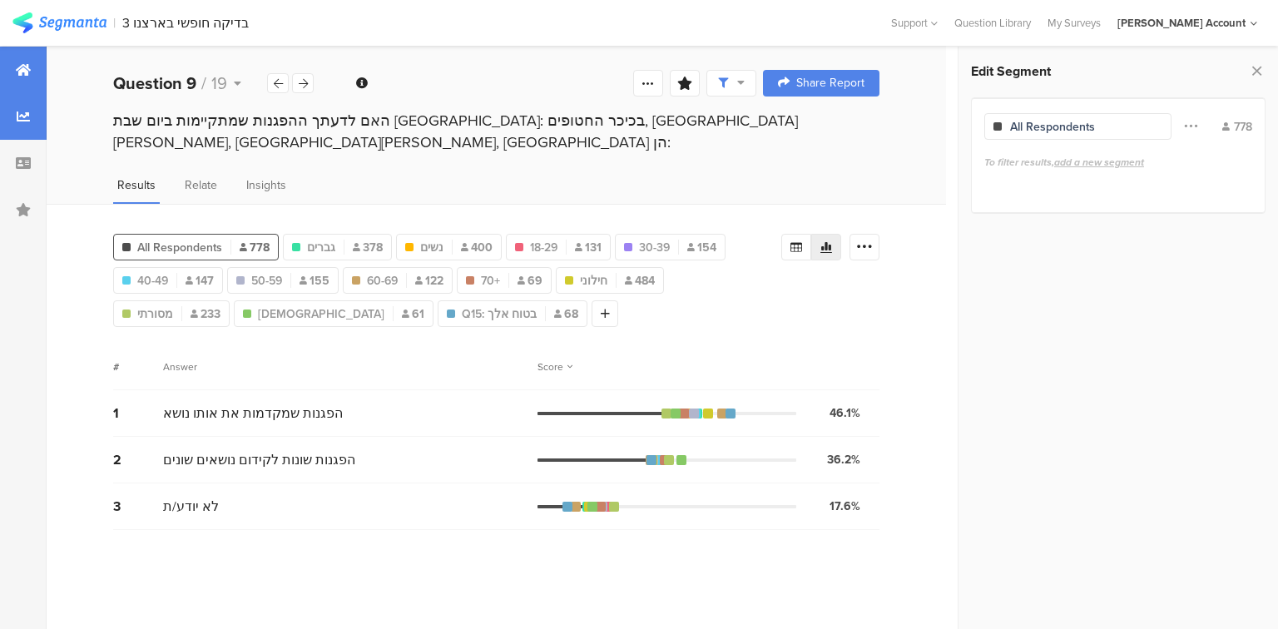
click at [12, 80] on div at bounding box center [23, 70] width 47 height 47
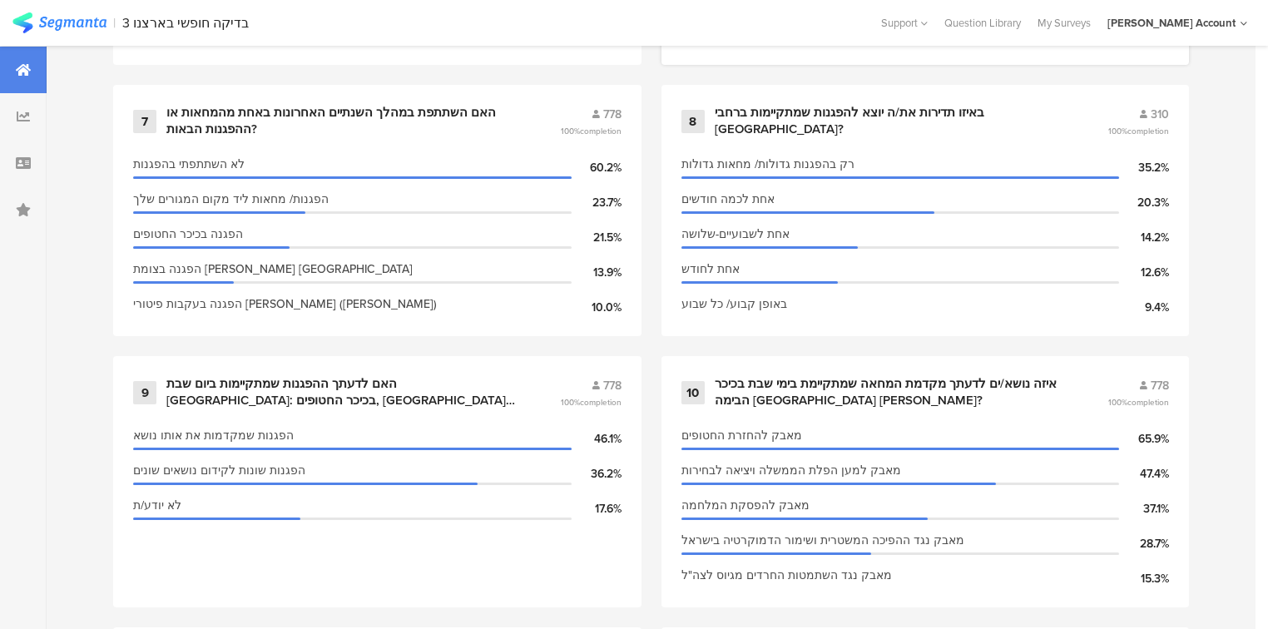
scroll to position [1531, 0]
